Goal: Information Seeking & Learning: Learn about a topic

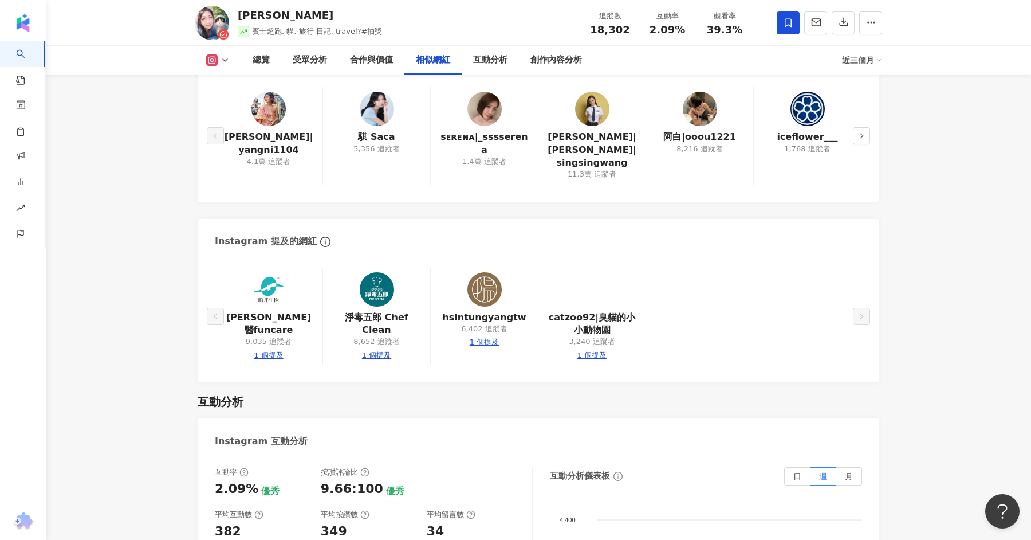
scroll to position [1954, 0]
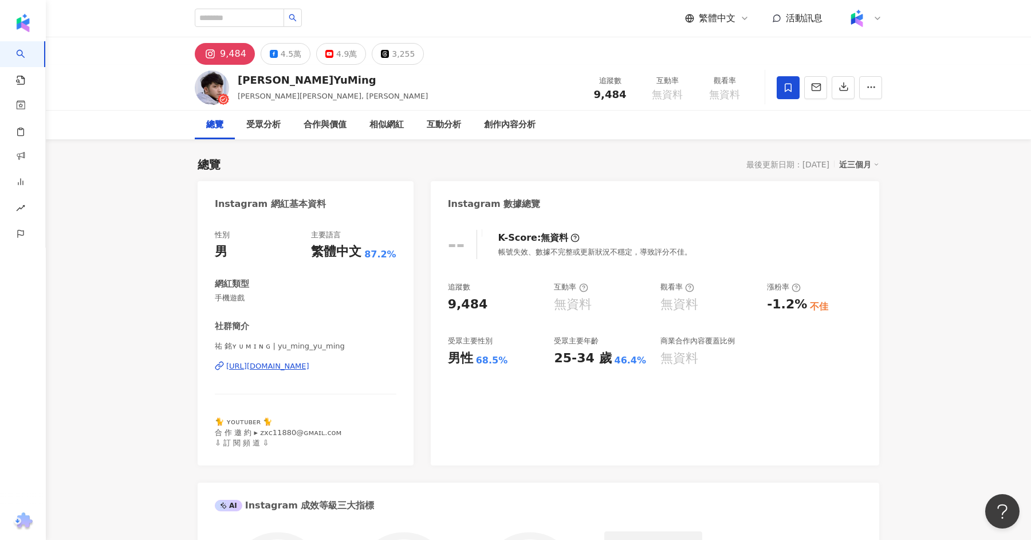
scroll to position [1541, 0]
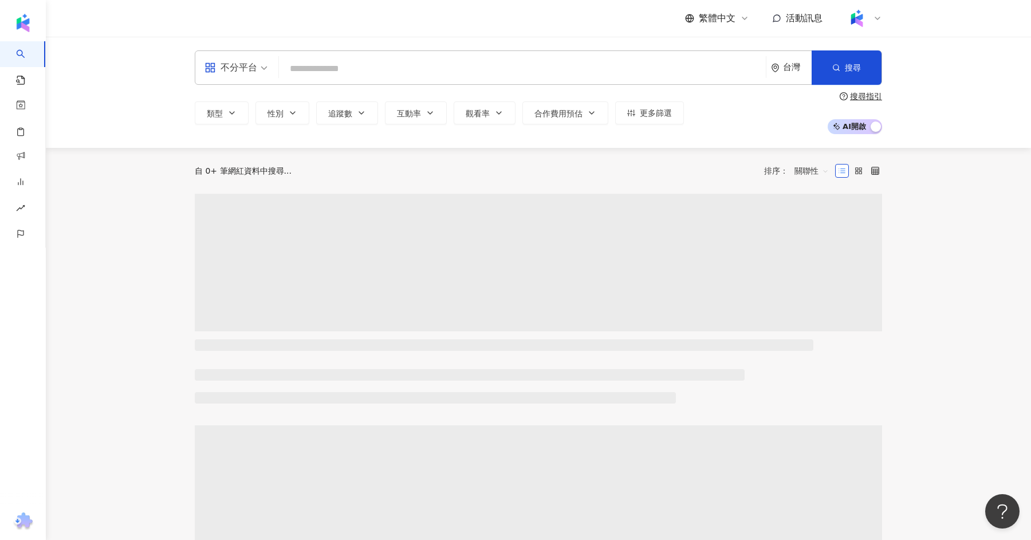
click at [316, 60] on input "search" at bounding box center [523, 69] width 478 height 22
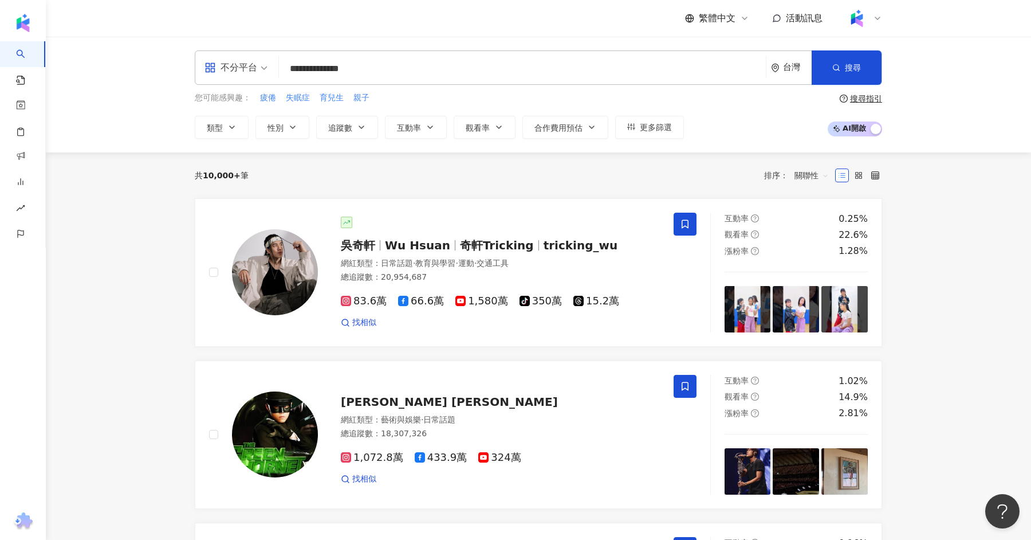
type input "**********"
click at [411, 64] on input "**********" at bounding box center [523, 69] width 478 height 22
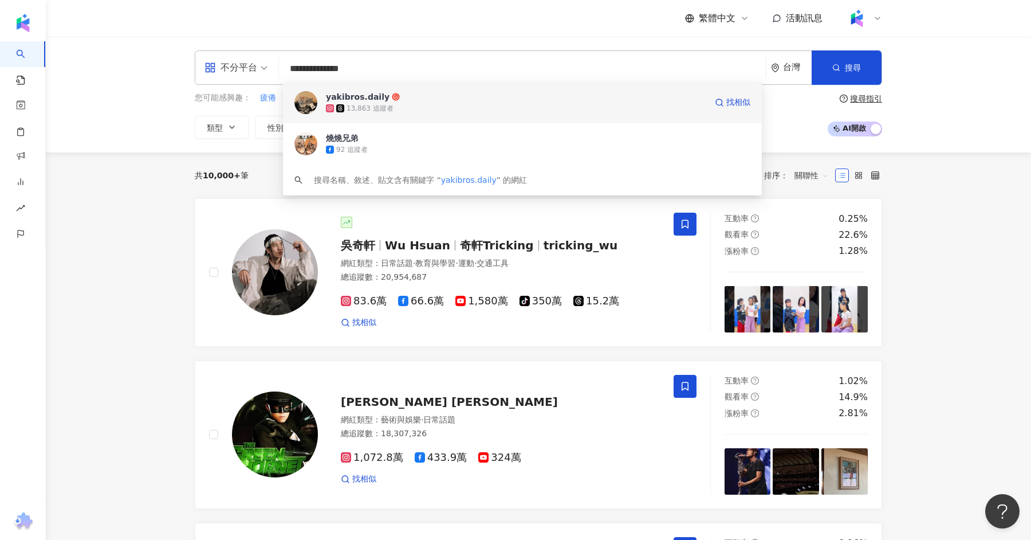
click at [394, 99] on span "yakibros.daily" at bounding box center [516, 96] width 380 height 11
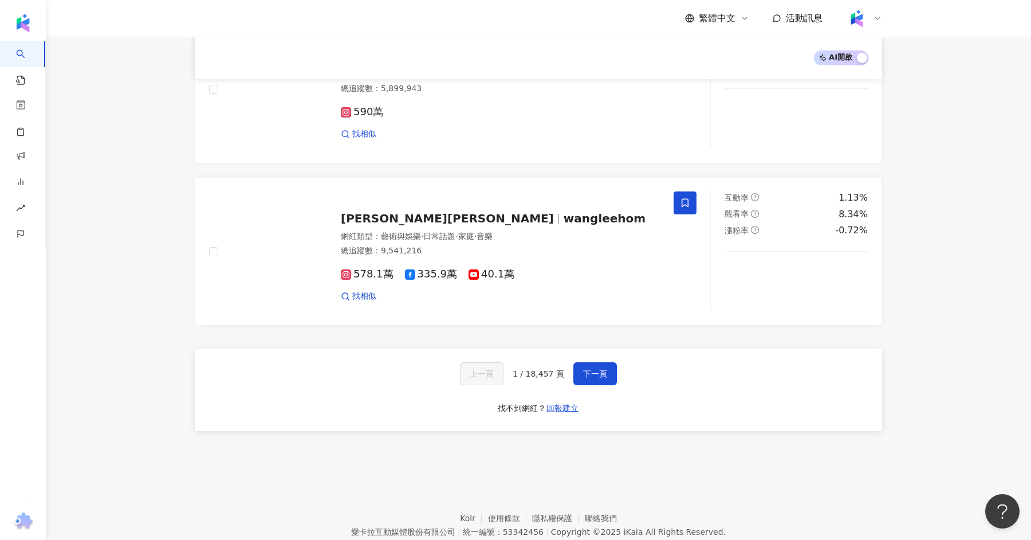
scroll to position [1841, 0]
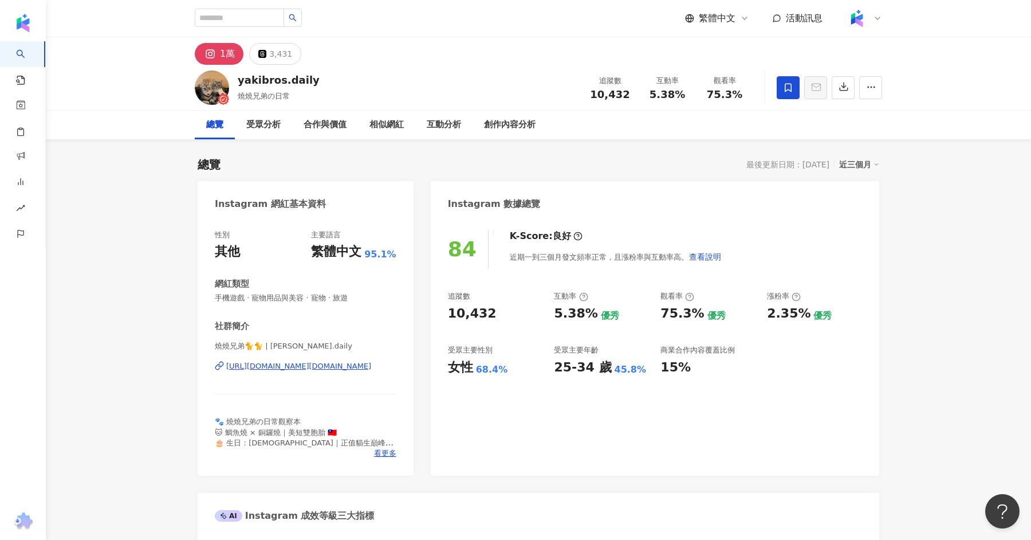
click at [237, 17] on input "search" at bounding box center [239, 18] width 89 height 18
paste input "***"
type input "***"
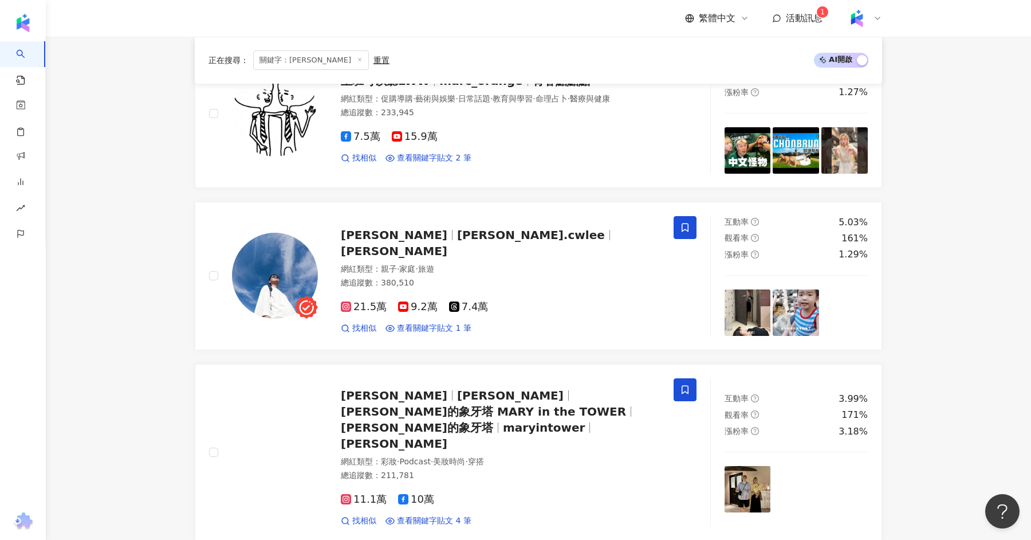
scroll to position [538, 0]
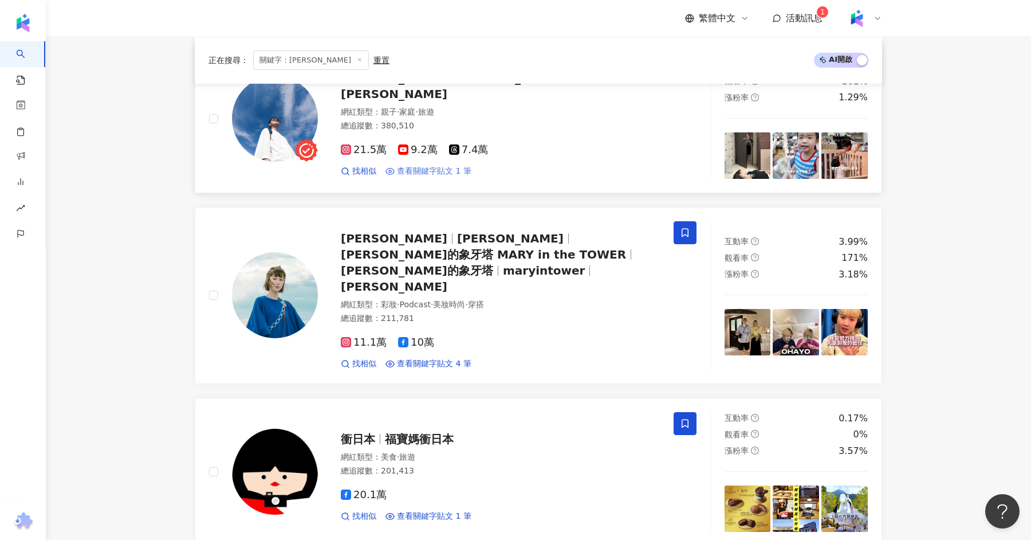
click at [448, 166] on span "查看關鍵字貼文 1 筆" at bounding box center [434, 171] width 74 height 11
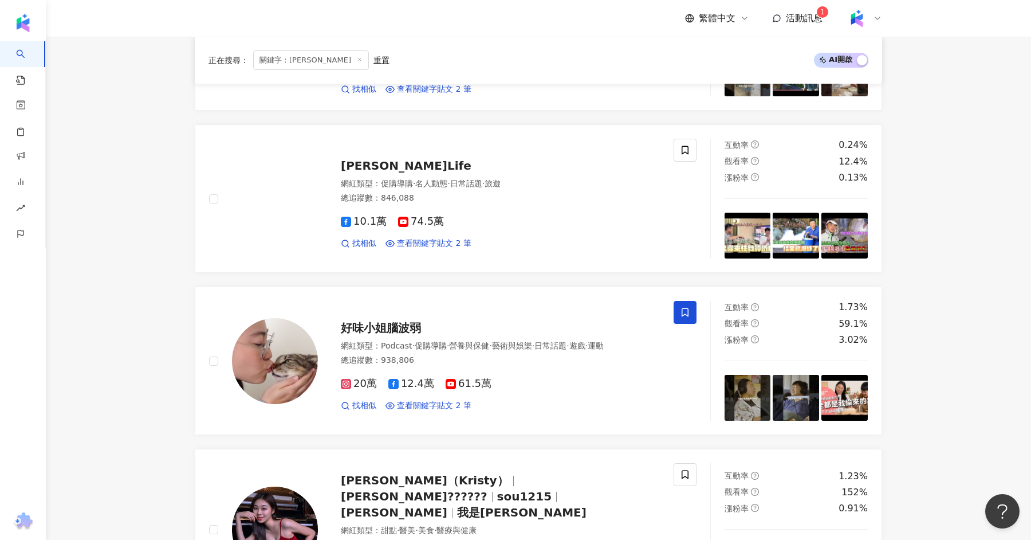
scroll to position [1659, 0]
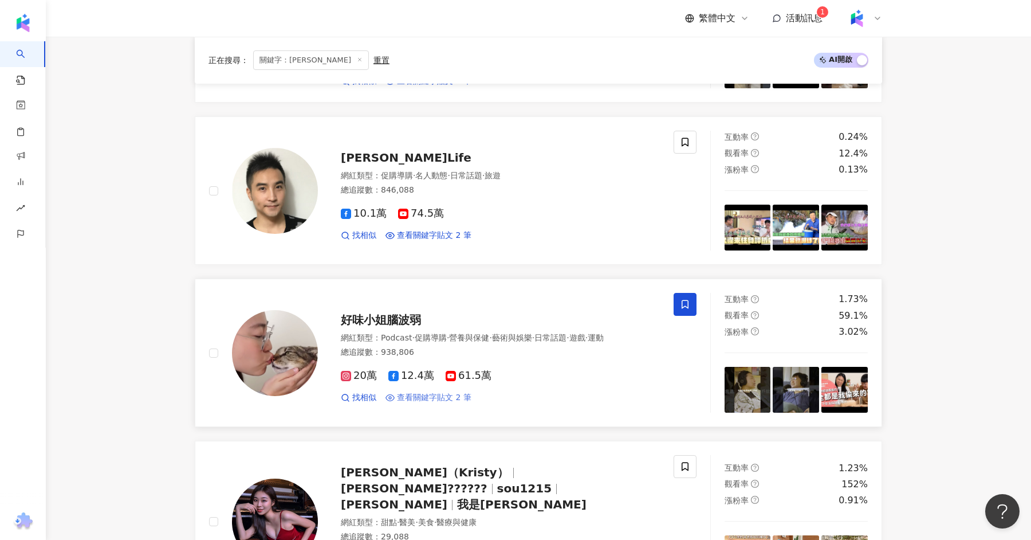
click at [449, 392] on span "查看關鍵字貼文 2 筆" at bounding box center [434, 397] width 74 height 11
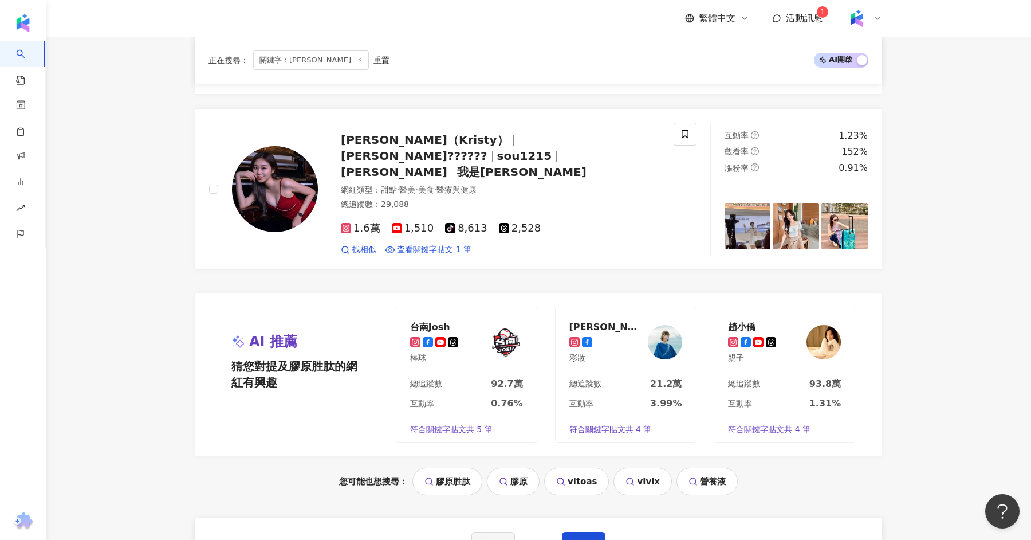
scroll to position [2121, 0]
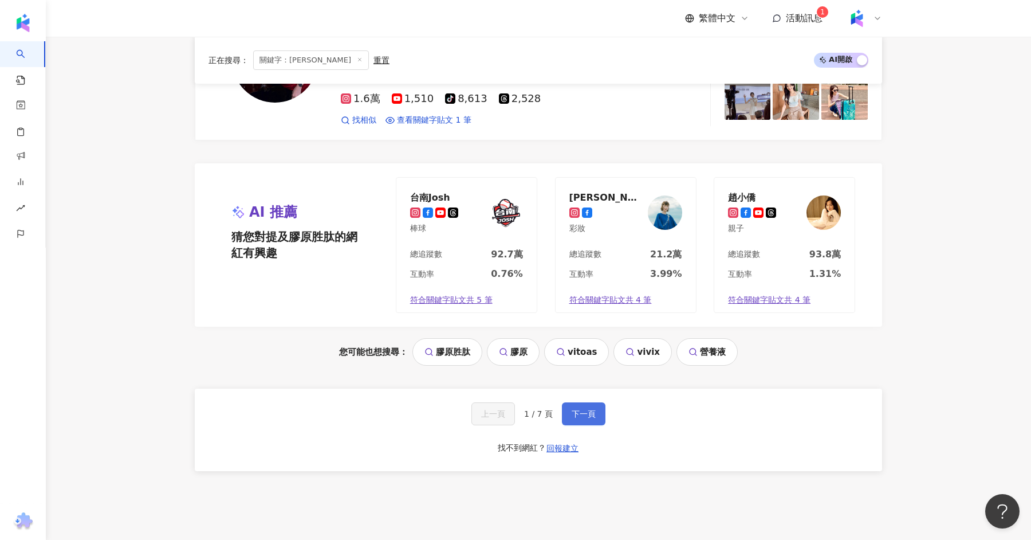
click at [587, 409] on span "下一頁" at bounding box center [584, 413] width 24 height 9
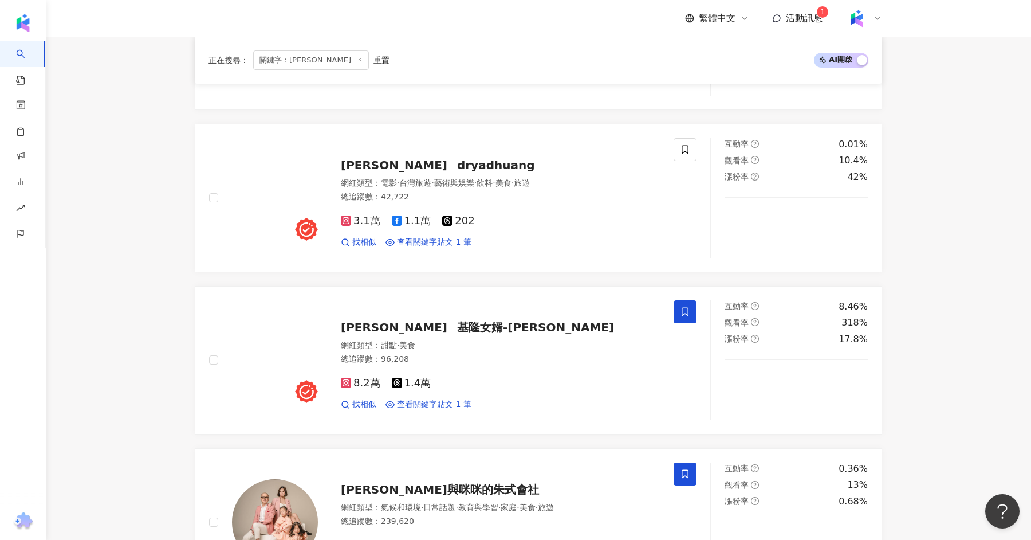
scroll to position [290, 0]
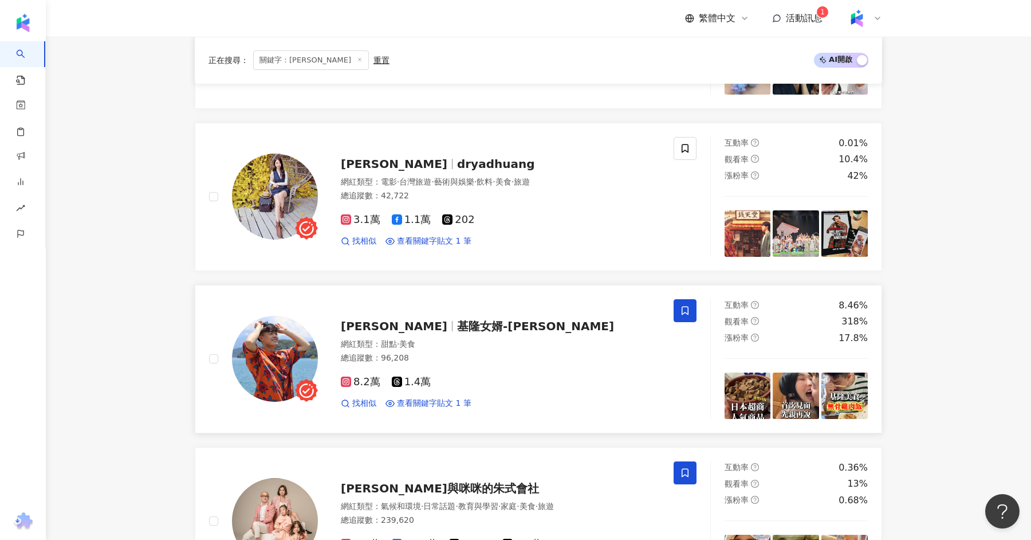
click at [457, 320] on span "基隆女婿-小孟" at bounding box center [535, 326] width 157 height 14
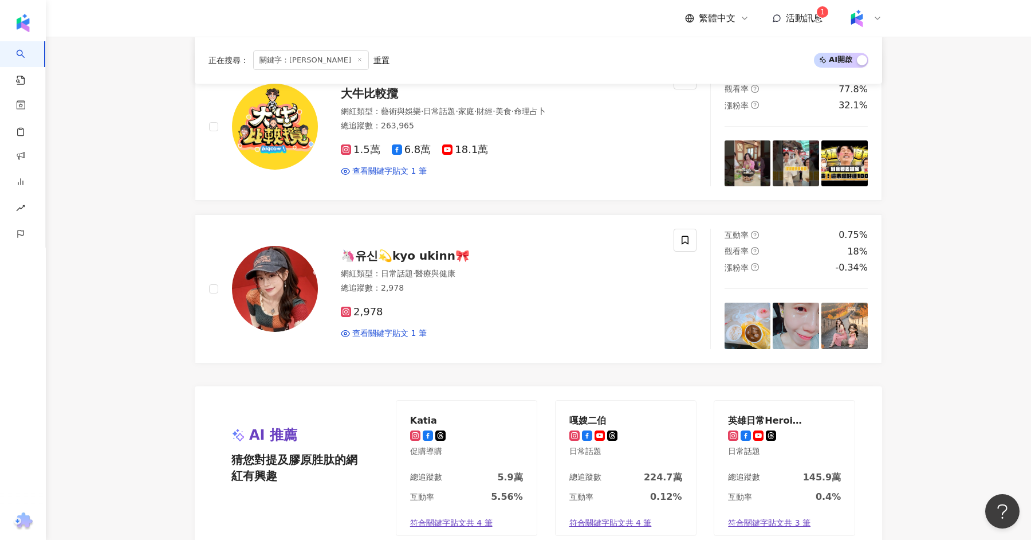
scroll to position [1910, 0]
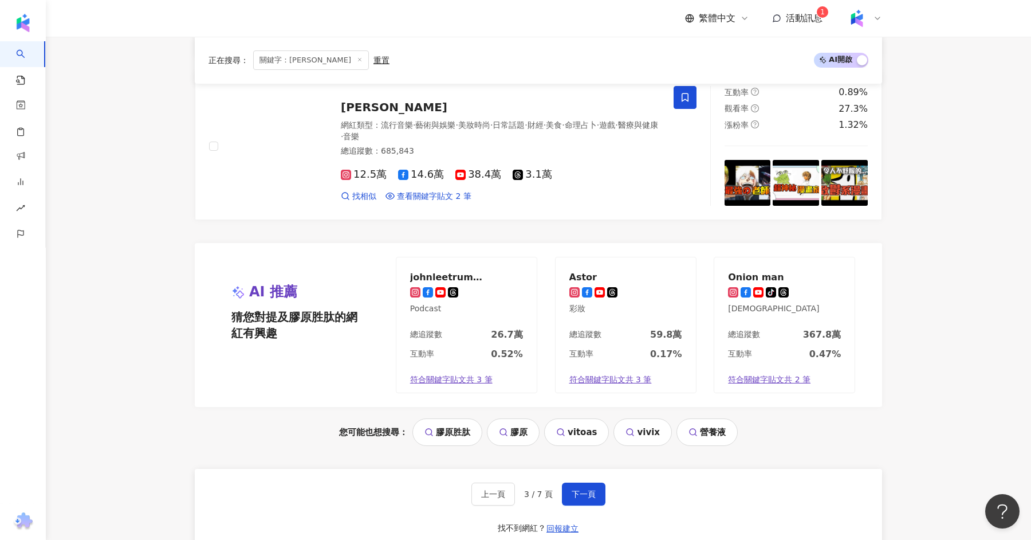
scroll to position [2121, 0]
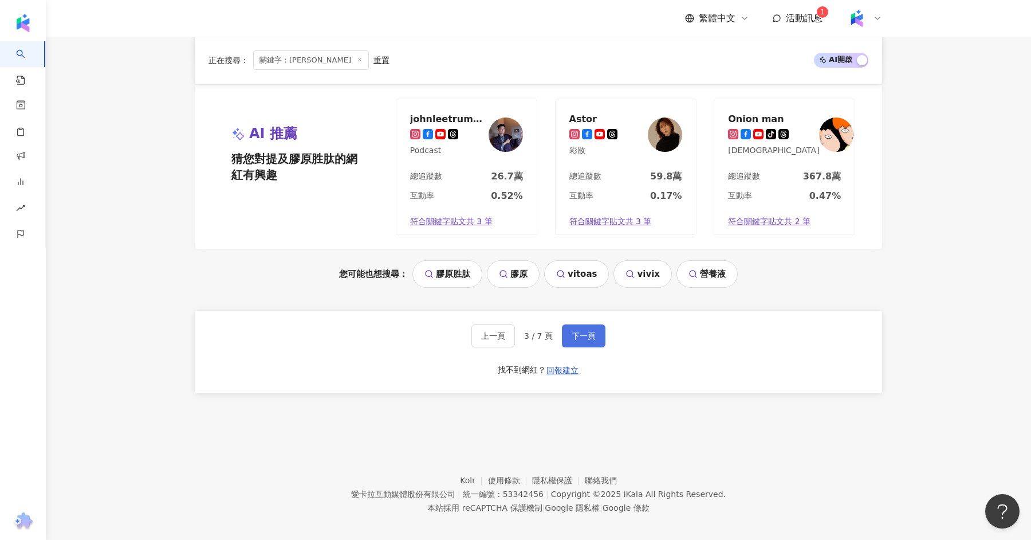
click at [584, 331] on span "下一頁" at bounding box center [584, 335] width 24 height 9
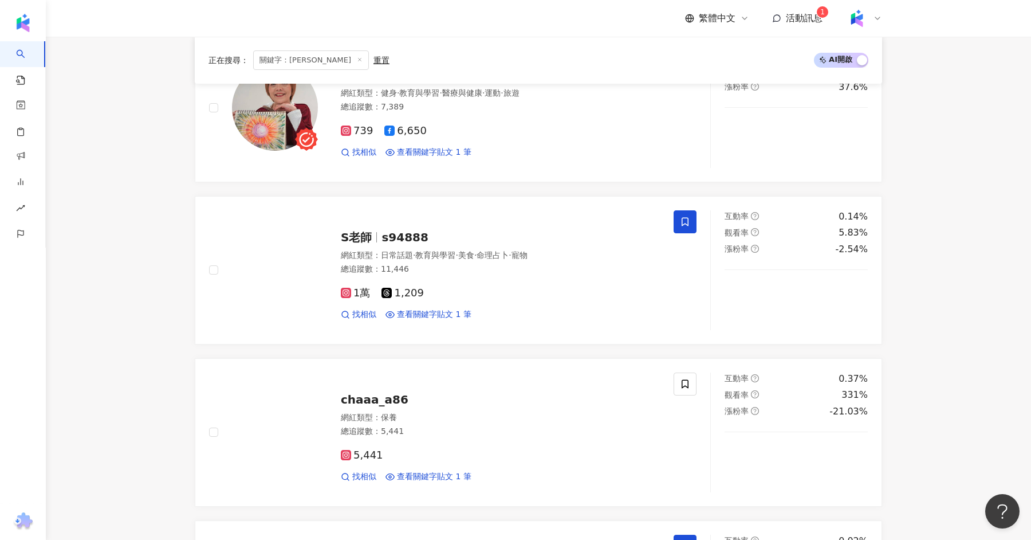
scroll to position [218, 0]
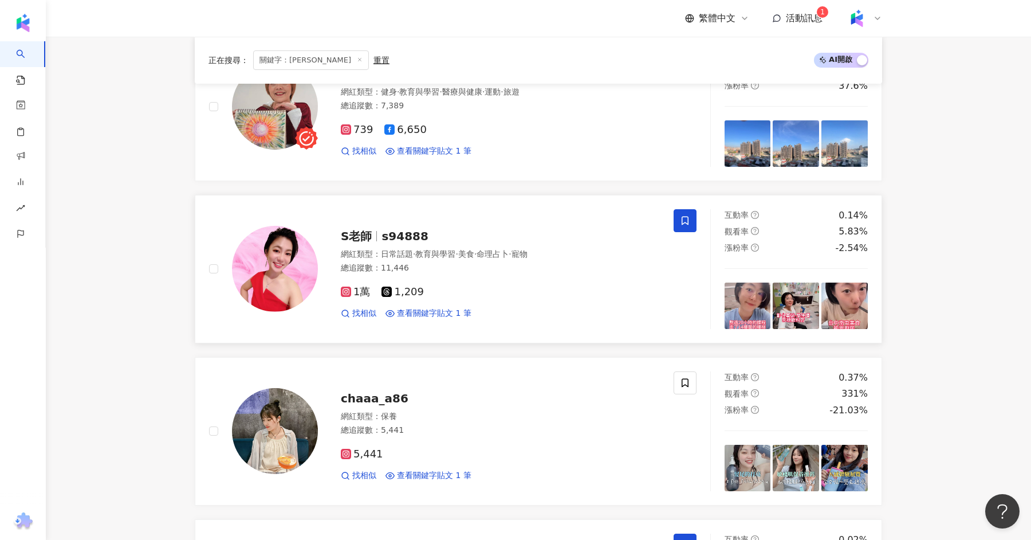
click at [355, 289] on span "1萬" at bounding box center [355, 292] width 29 height 12
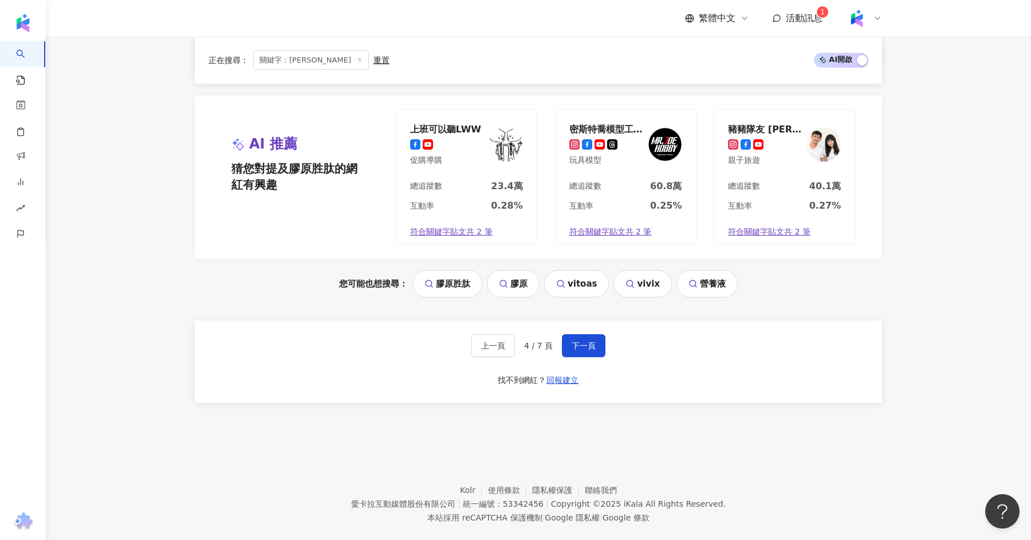
scroll to position [2137, 0]
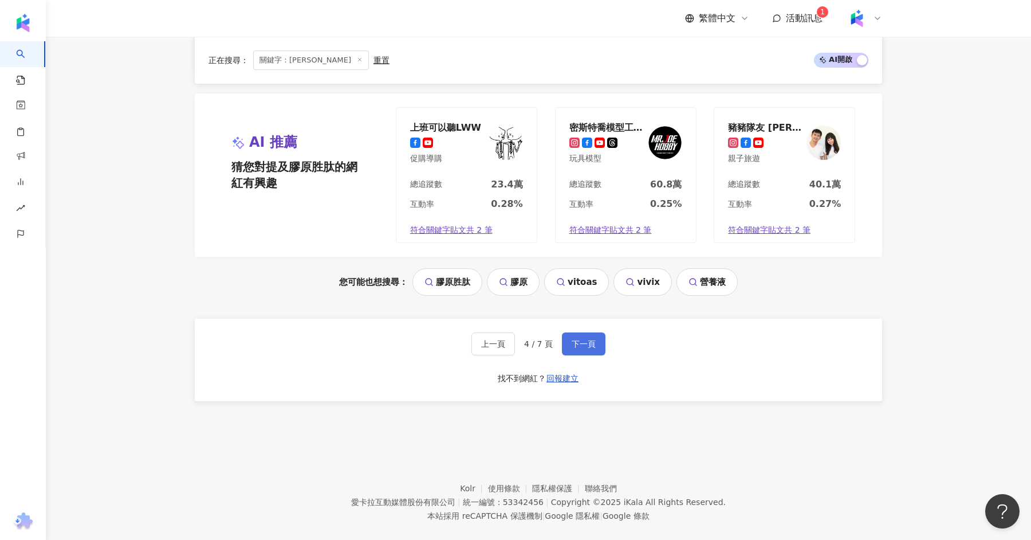
click at [579, 332] on button "下一頁" at bounding box center [584, 343] width 44 height 23
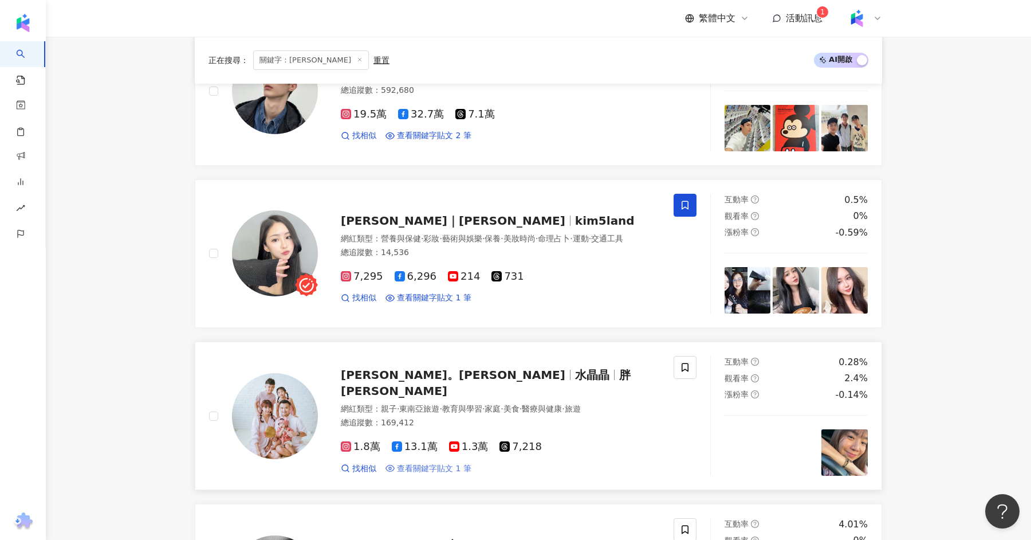
scroll to position [553, 0]
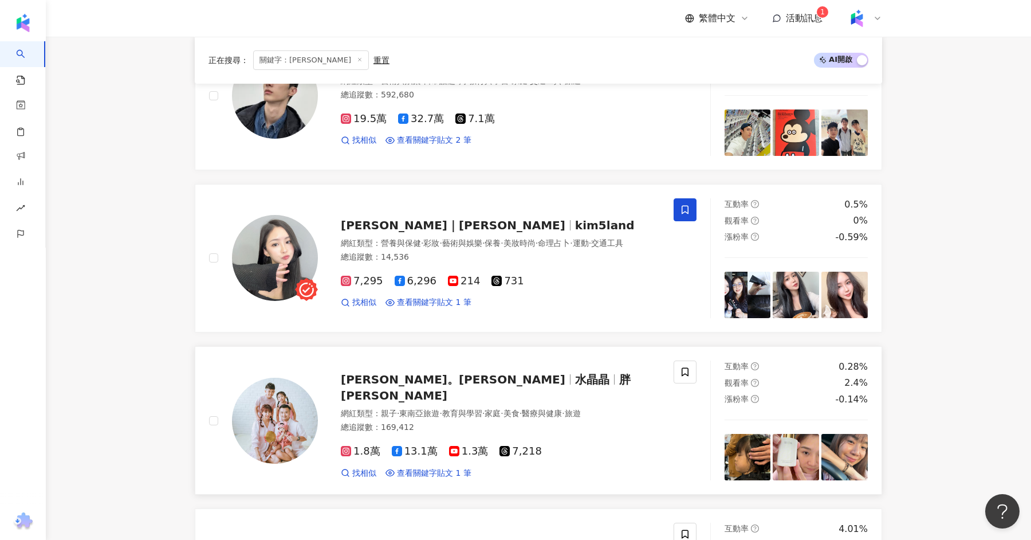
click at [362, 386] on span "[PERSON_NAME]。[PERSON_NAME]" at bounding box center [453, 379] width 225 height 14
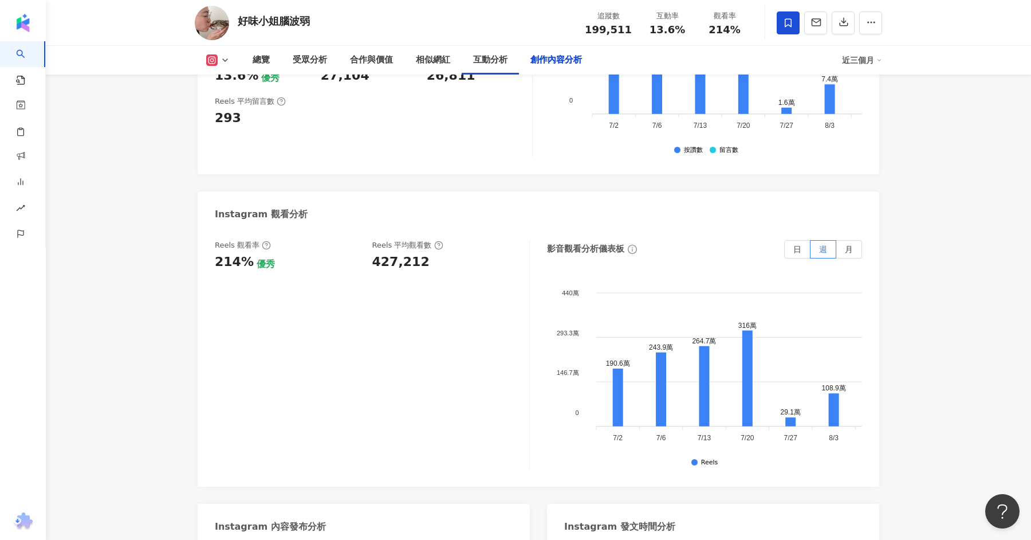
scroll to position [3481, 0]
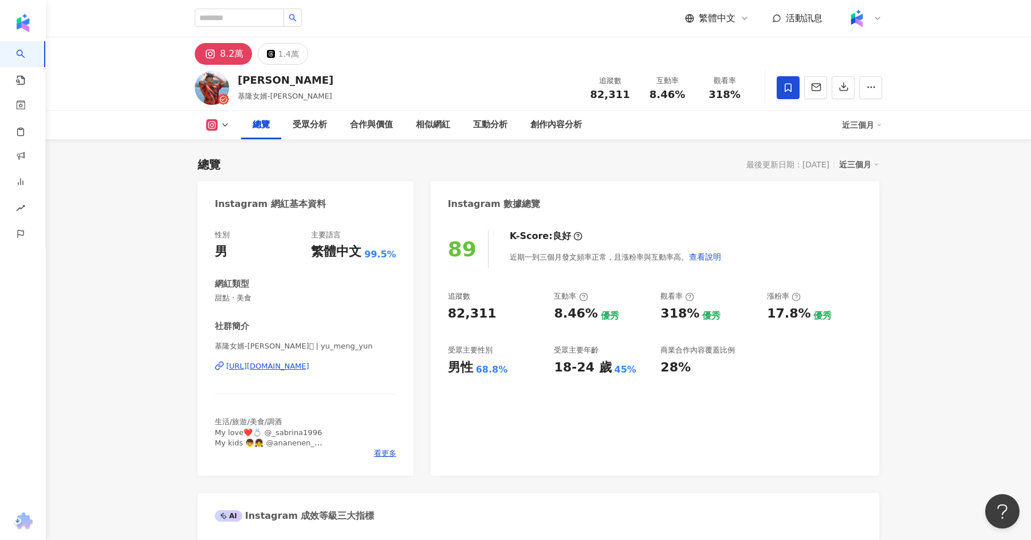
click at [309, 368] on div "[URL][DOMAIN_NAME]" at bounding box center [267, 366] width 83 height 10
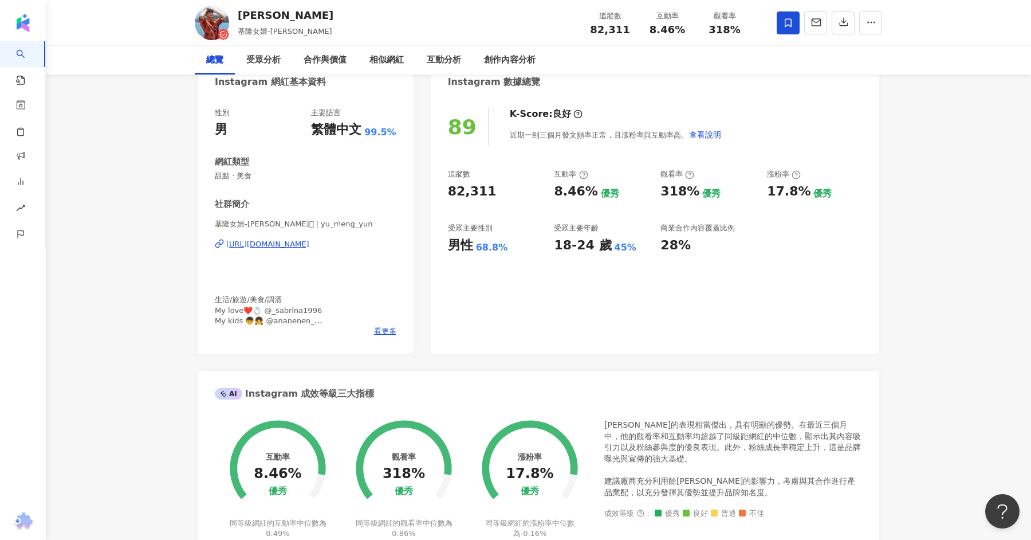
scroll to position [211, 0]
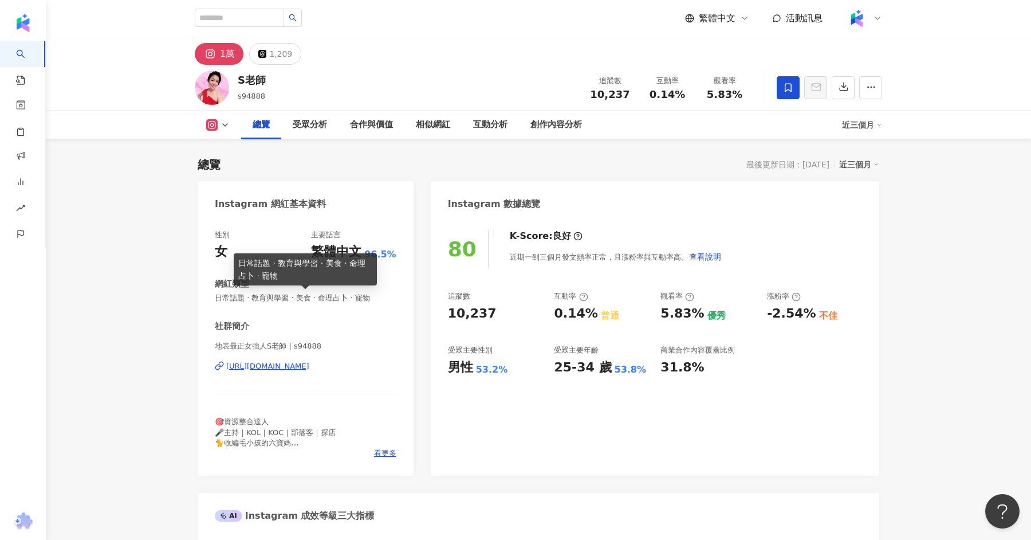
click at [305, 359] on div "地表最正女強人S老師 | s94888 https://www.instagram.com/s94888/" at bounding box center [306, 374] width 182 height 67
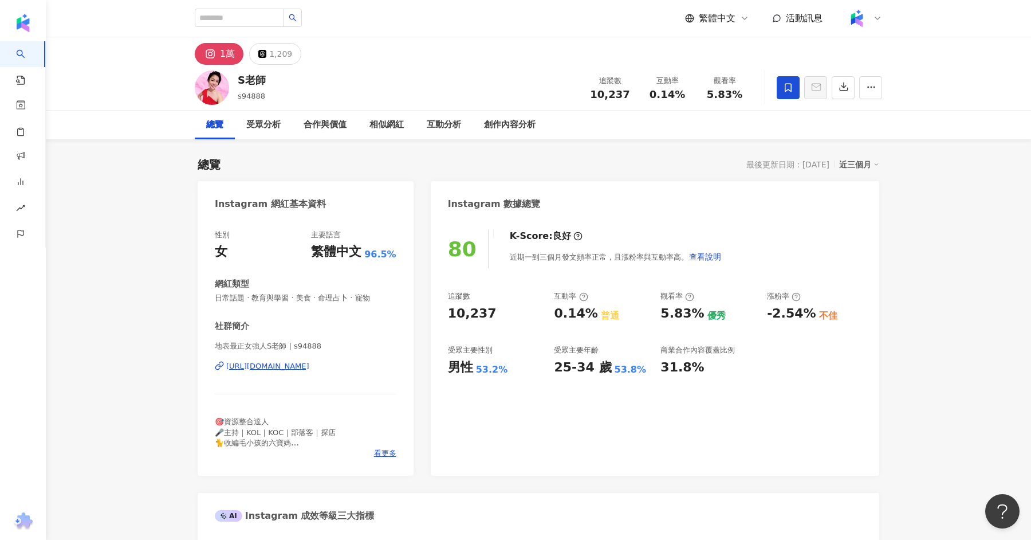
click at [305, 362] on div "https://www.instagram.com/s94888/" at bounding box center [267, 366] width 83 height 10
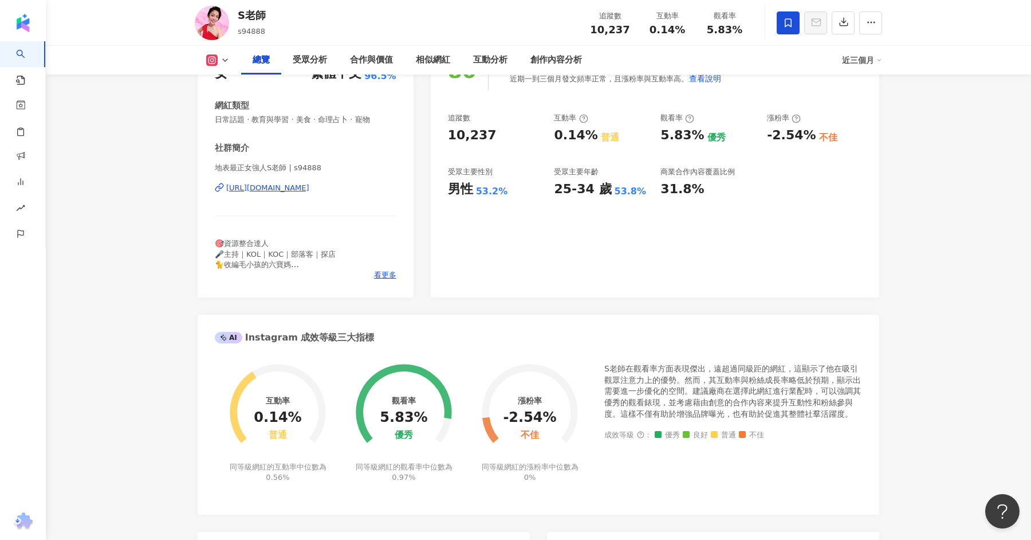
scroll to position [176, 0]
